Goal: Navigation & Orientation: Find specific page/section

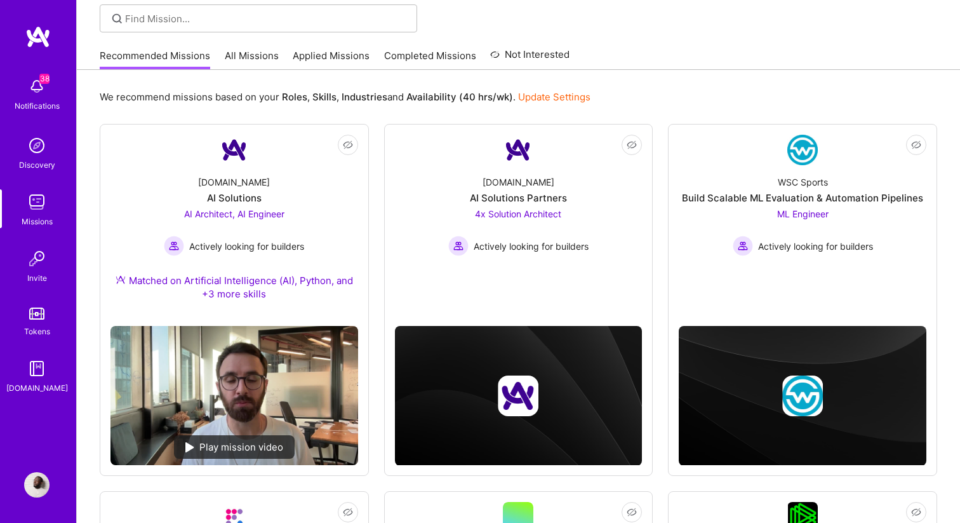
scroll to position [89, 0]
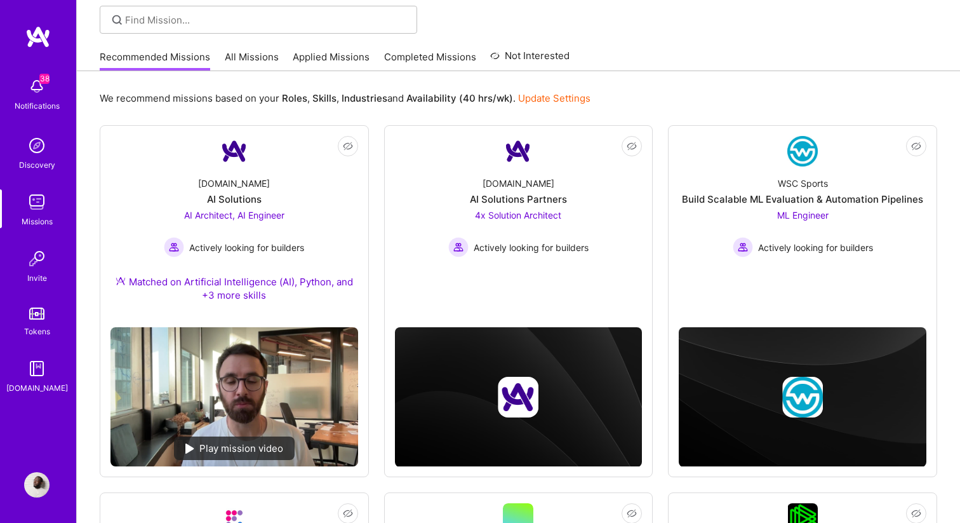
click at [48, 39] on img at bounding box center [37, 36] width 25 height 23
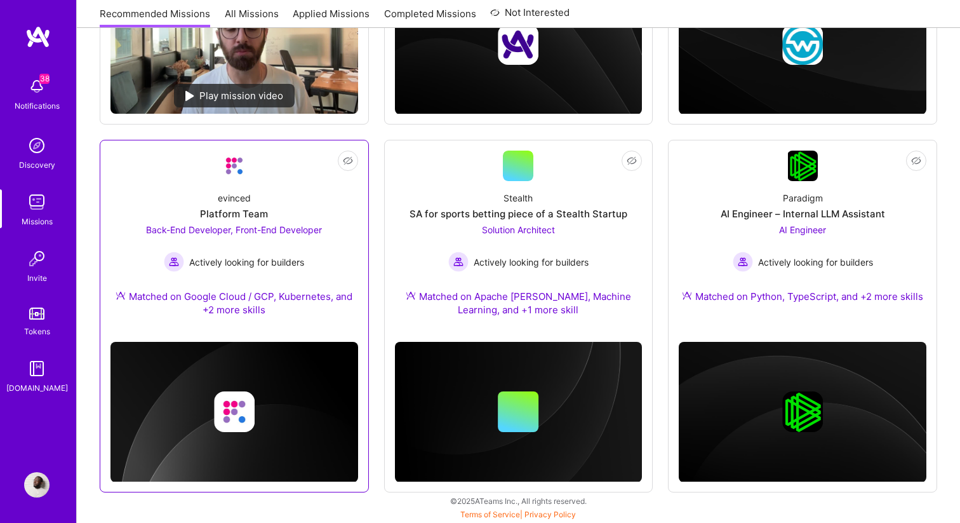
scroll to position [441, 0]
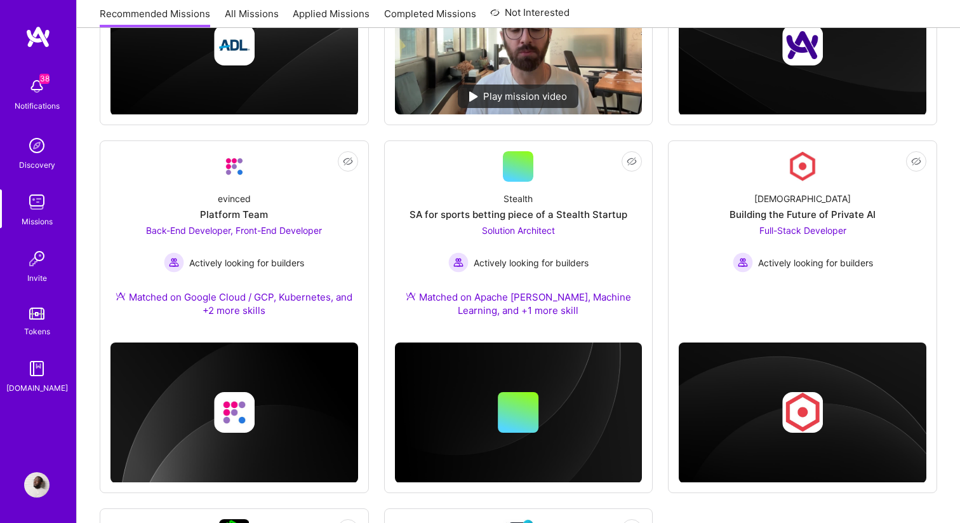
click at [39, 160] on div "Discovery" at bounding box center [37, 164] width 36 height 13
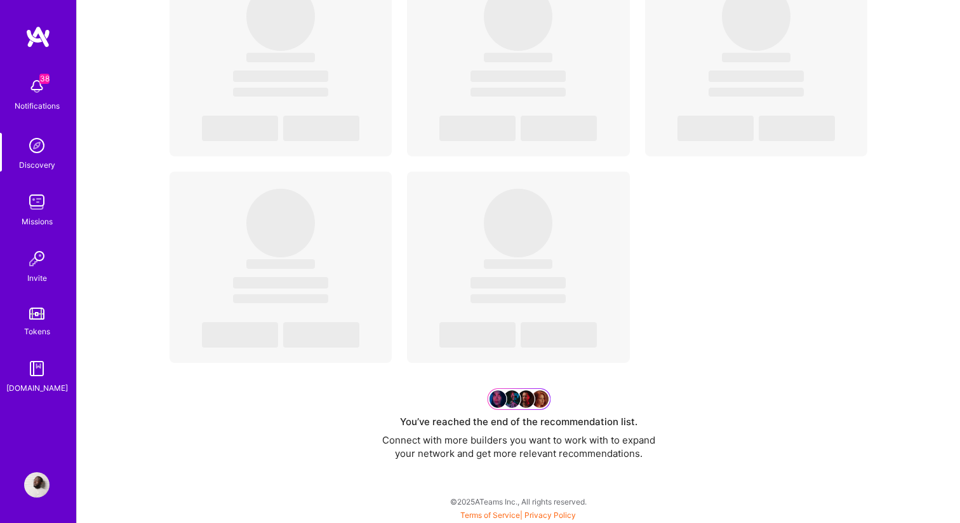
scroll to position [534, 0]
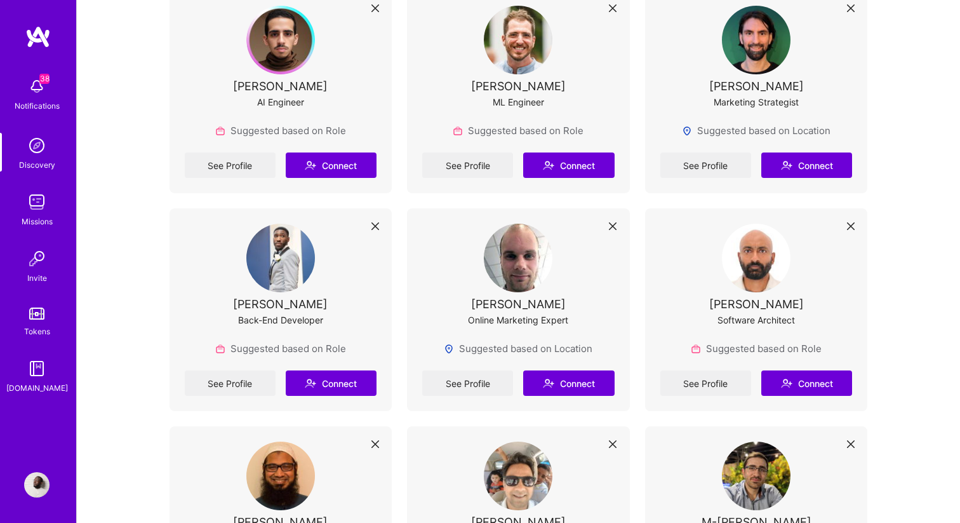
click at [41, 28] on img at bounding box center [37, 36] width 25 height 23
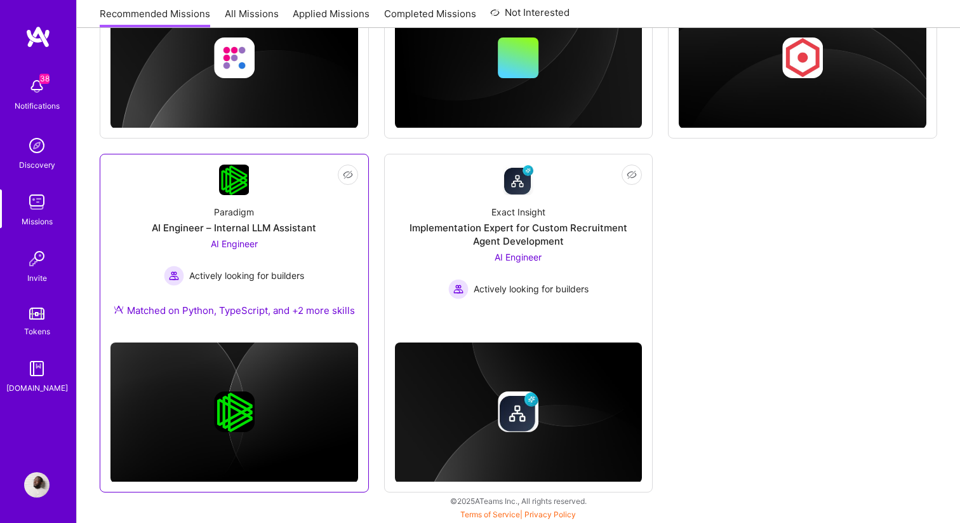
scroll to position [795, 0]
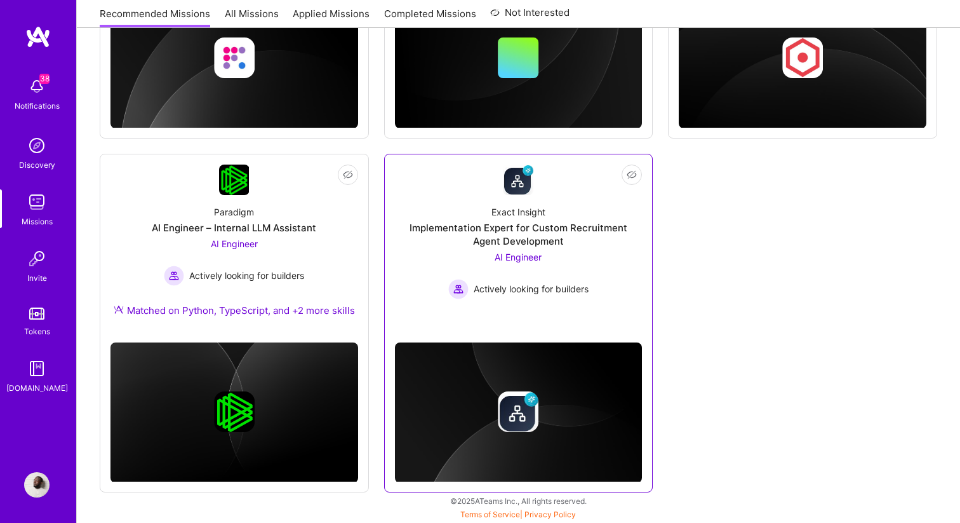
click at [507, 254] on span "AI Engineer" at bounding box center [518, 256] width 47 height 11
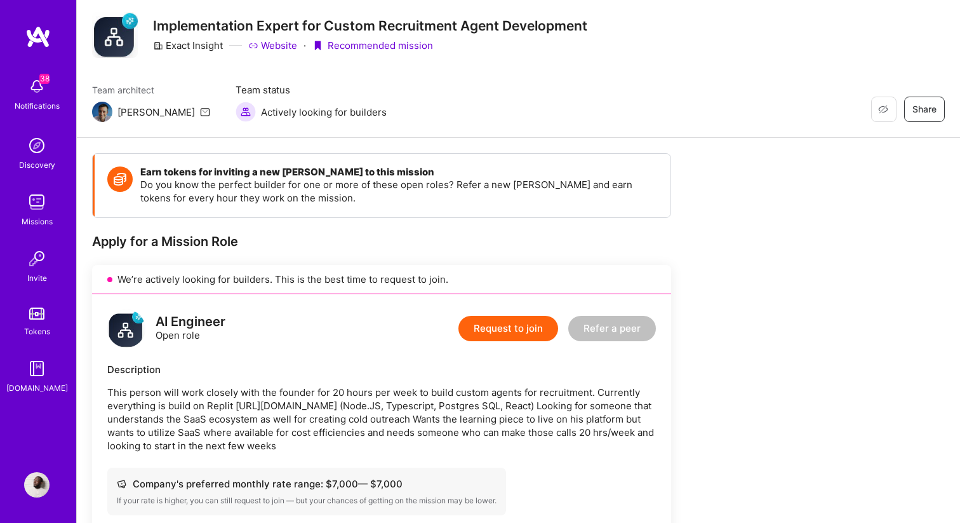
scroll to position [31, 0]
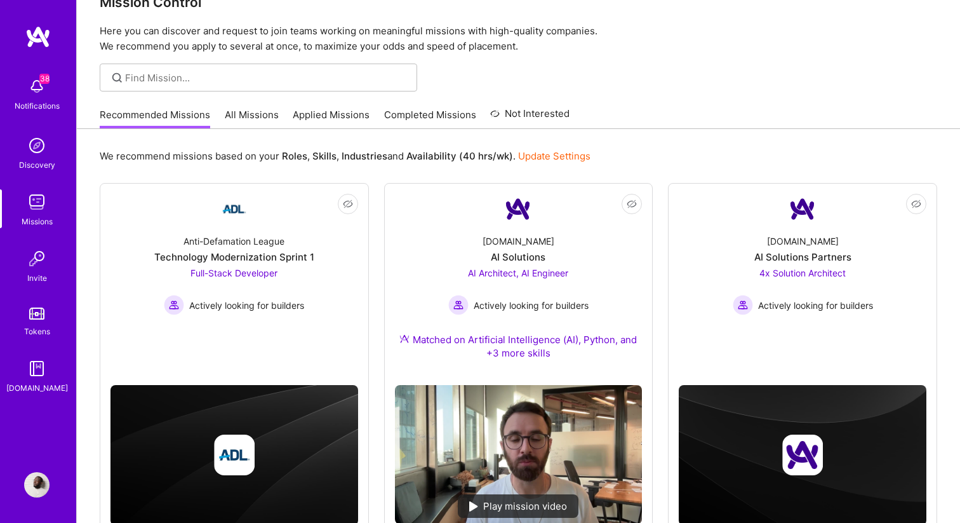
scroll to position [795, 0]
